Goal: Find specific page/section

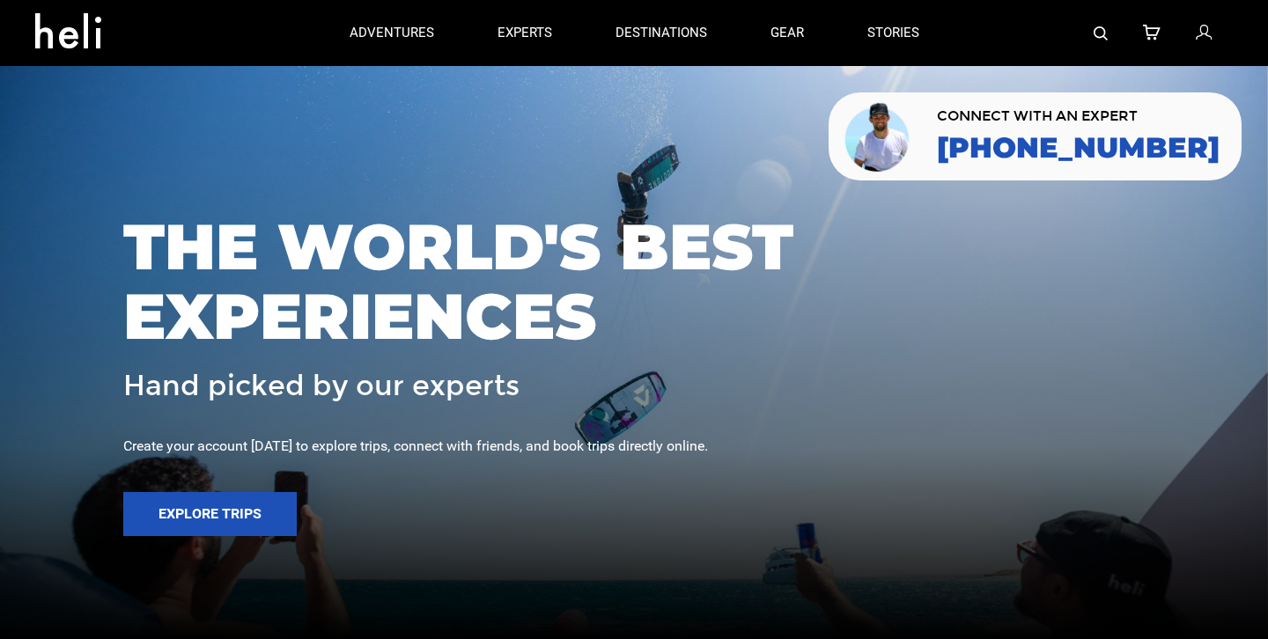
click at [1095, 41] on link at bounding box center [1101, 33] width 14 height 66
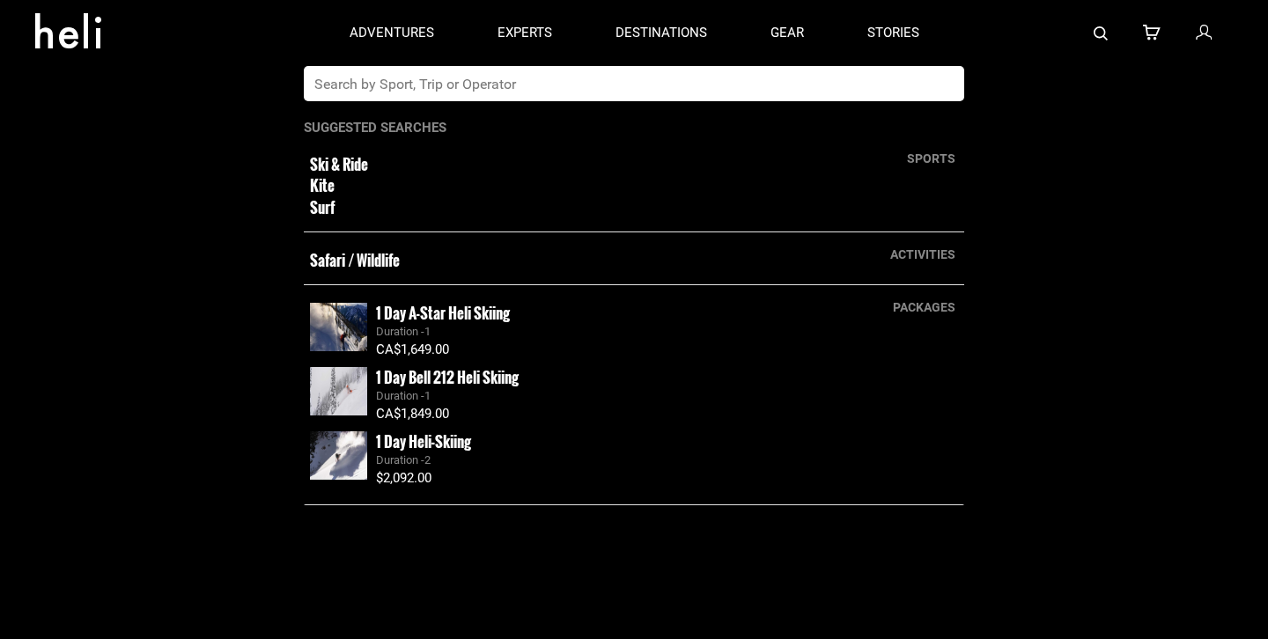
click at [740, 85] on input "text" at bounding box center [616, 83] width 624 height 35
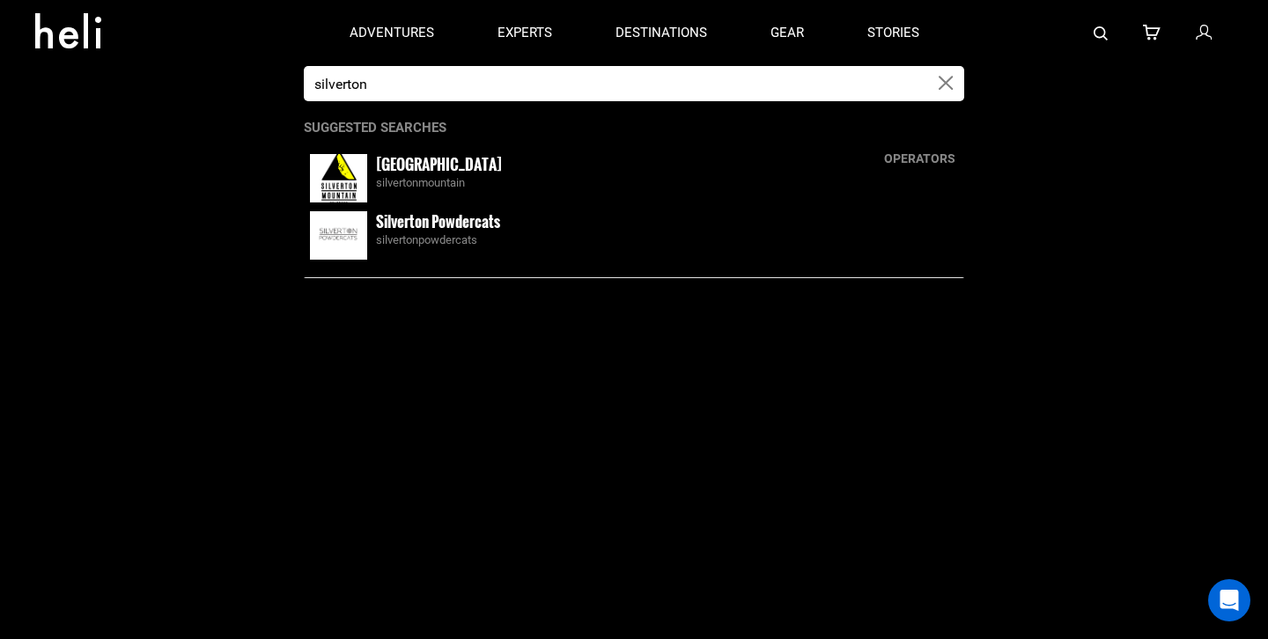
type input "silverton"
click at [422, 173] on small "[GEOGRAPHIC_DATA]" at bounding box center [439, 164] width 126 height 22
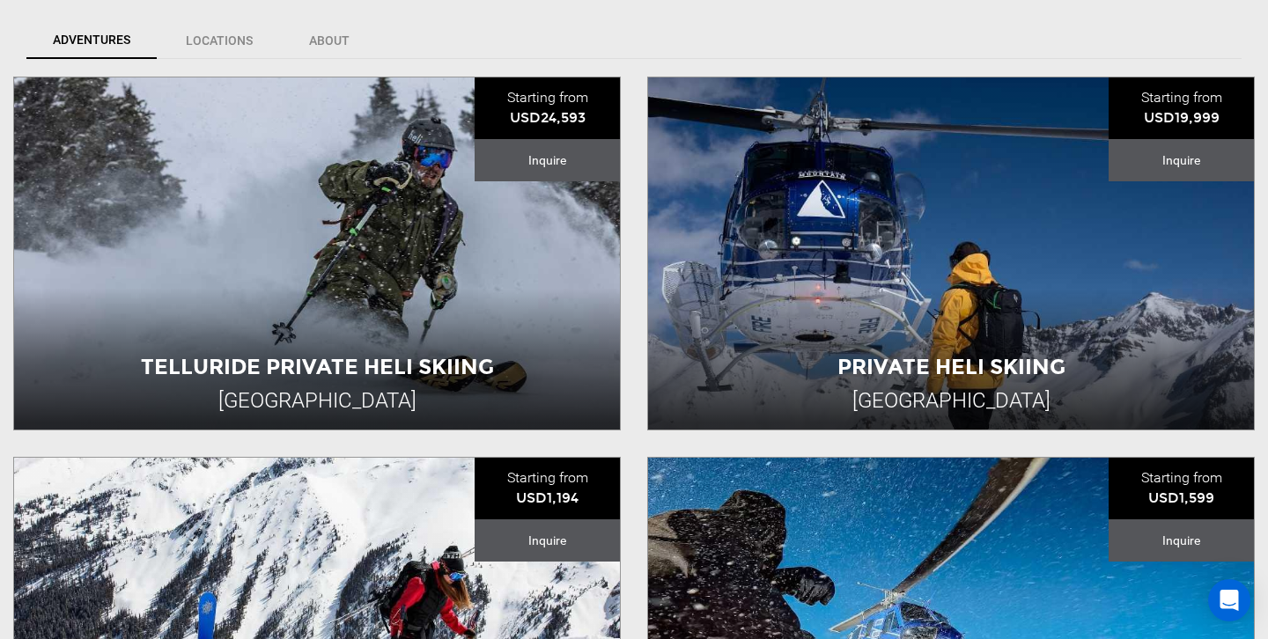
scroll to position [756, 0]
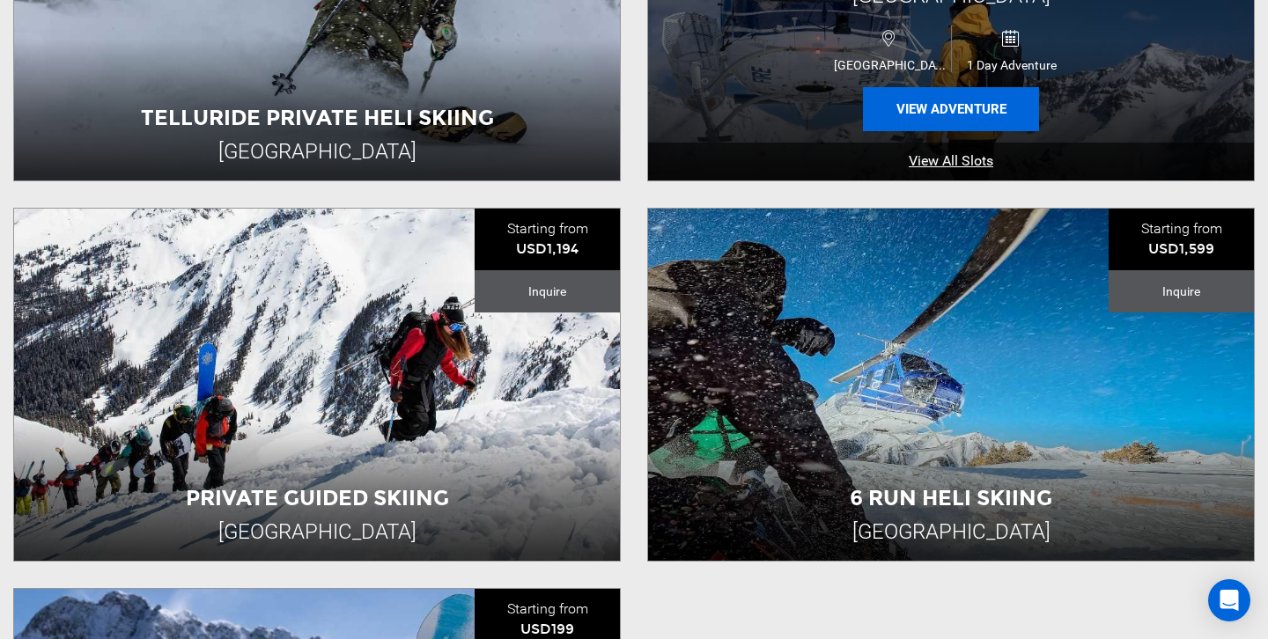
click at [941, 104] on button "View Adventure" at bounding box center [951, 109] width 176 height 44
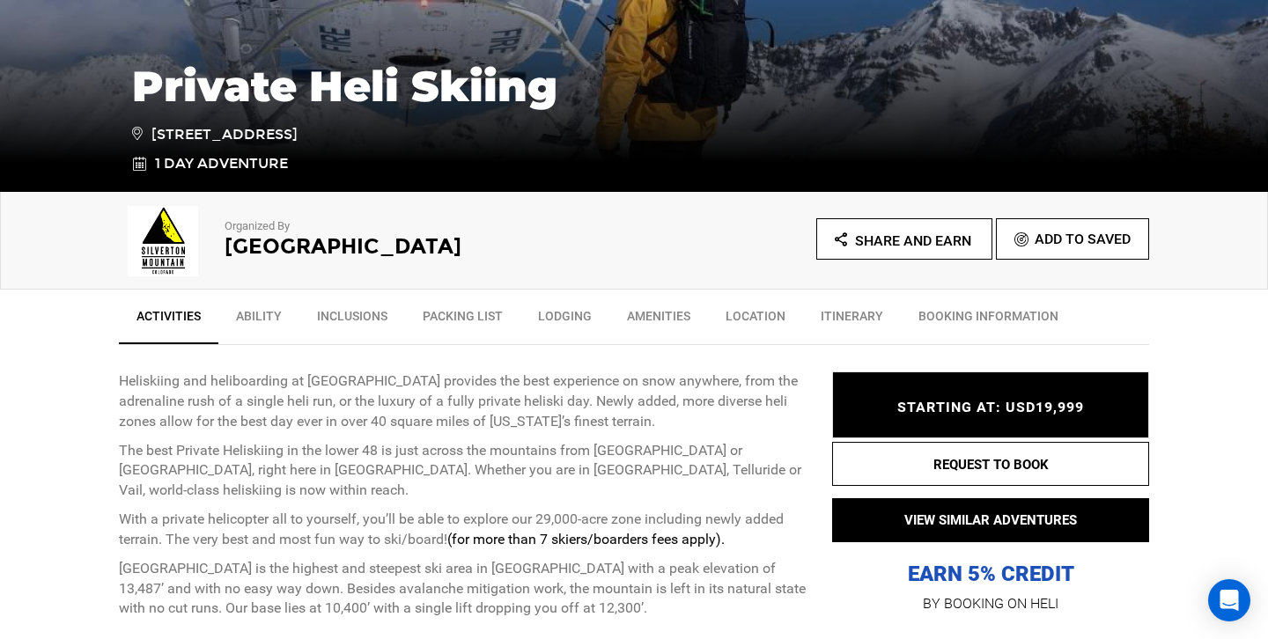
scroll to position [402, 0]
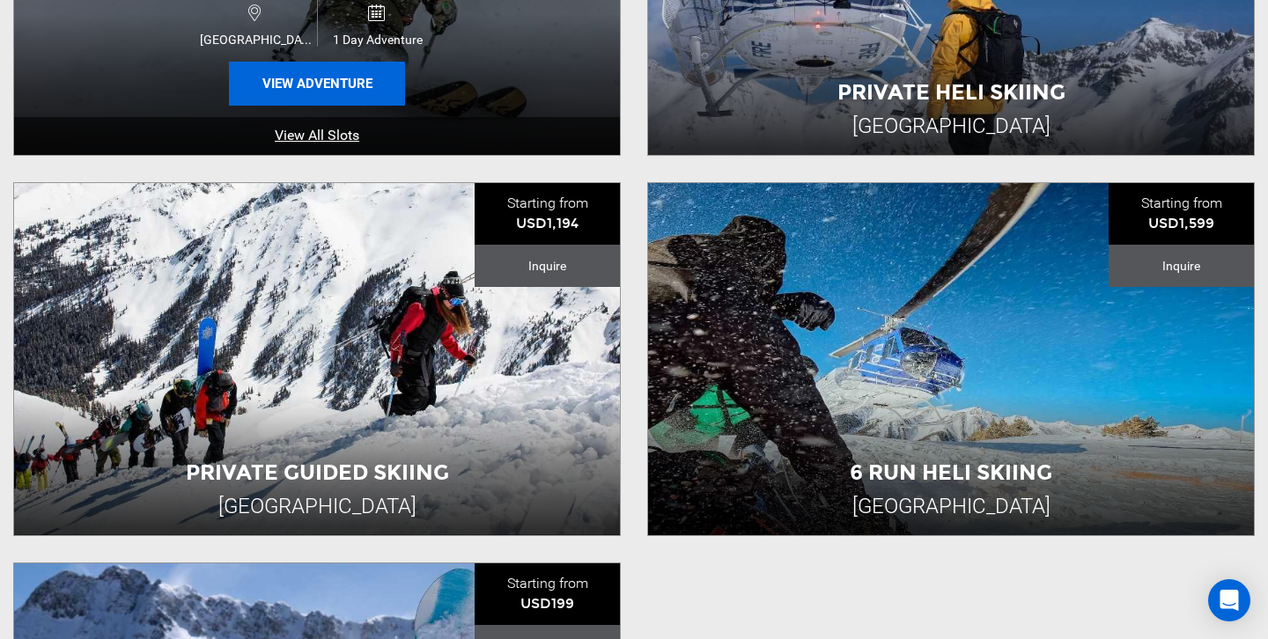
scroll to position [786, 0]
